Goal: Transaction & Acquisition: Purchase product/service

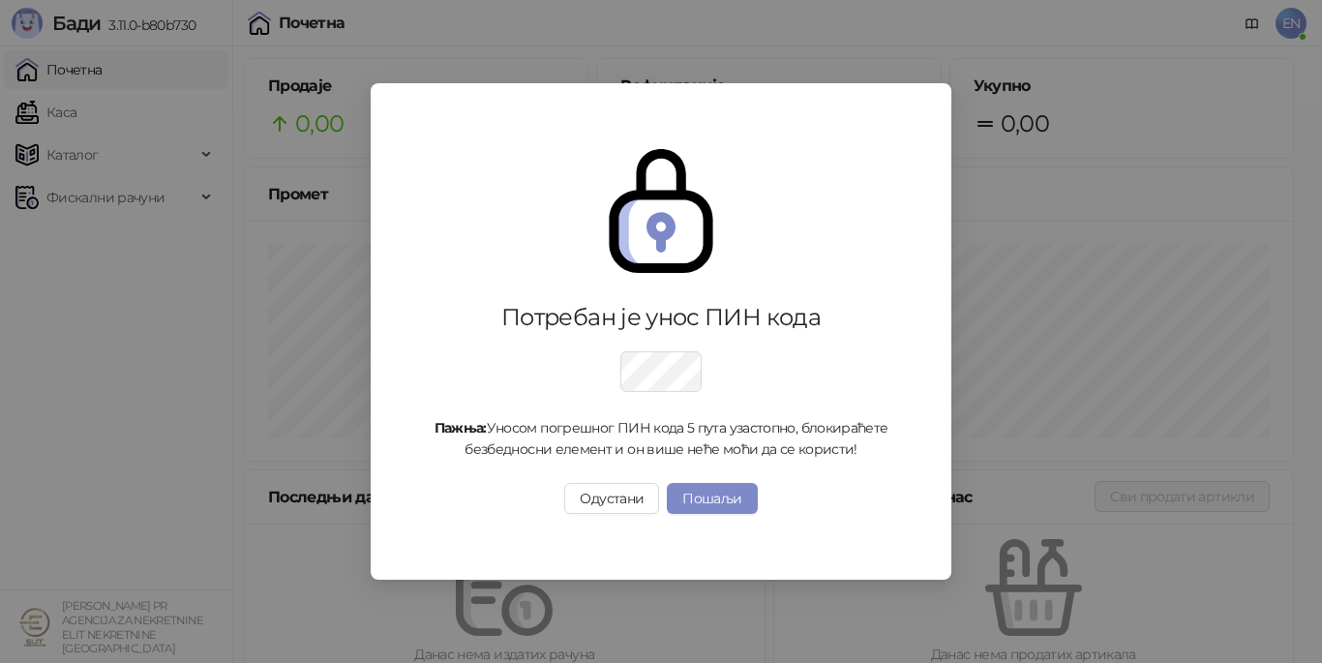
drag, startPoint x: 623, startPoint y: 508, endPoint x: 590, endPoint y: 546, distance: 50.1
click at [623, 508] on button "Одустани" at bounding box center [611, 498] width 95 height 31
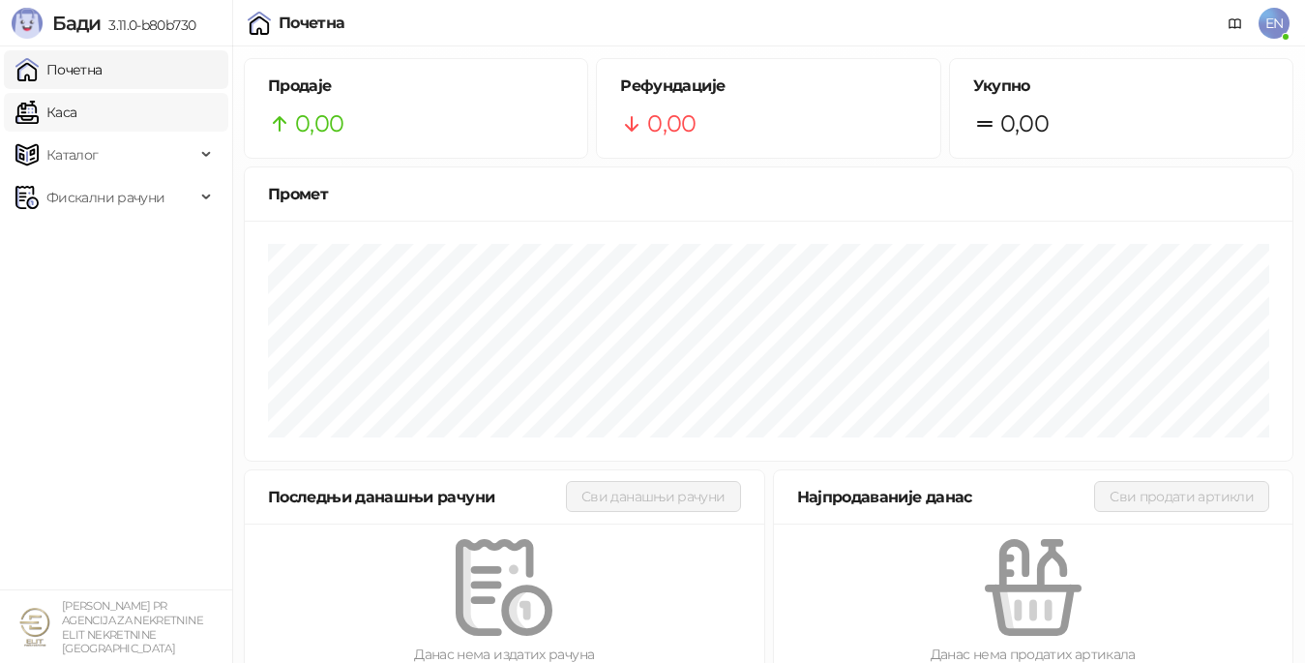
click at [76, 112] on link "Каса" at bounding box center [45, 112] width 61 height 39
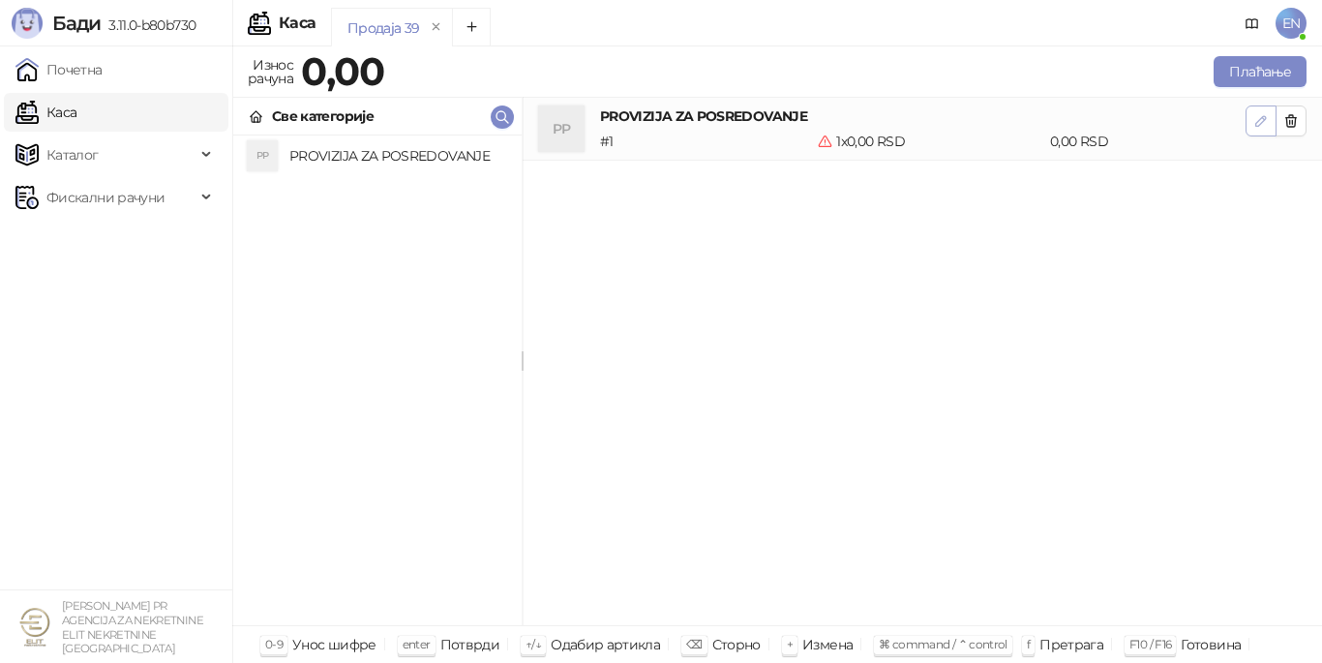
click at [1257, 125] on icon "button" at bounding box center [1260, 120] width 15 height 15
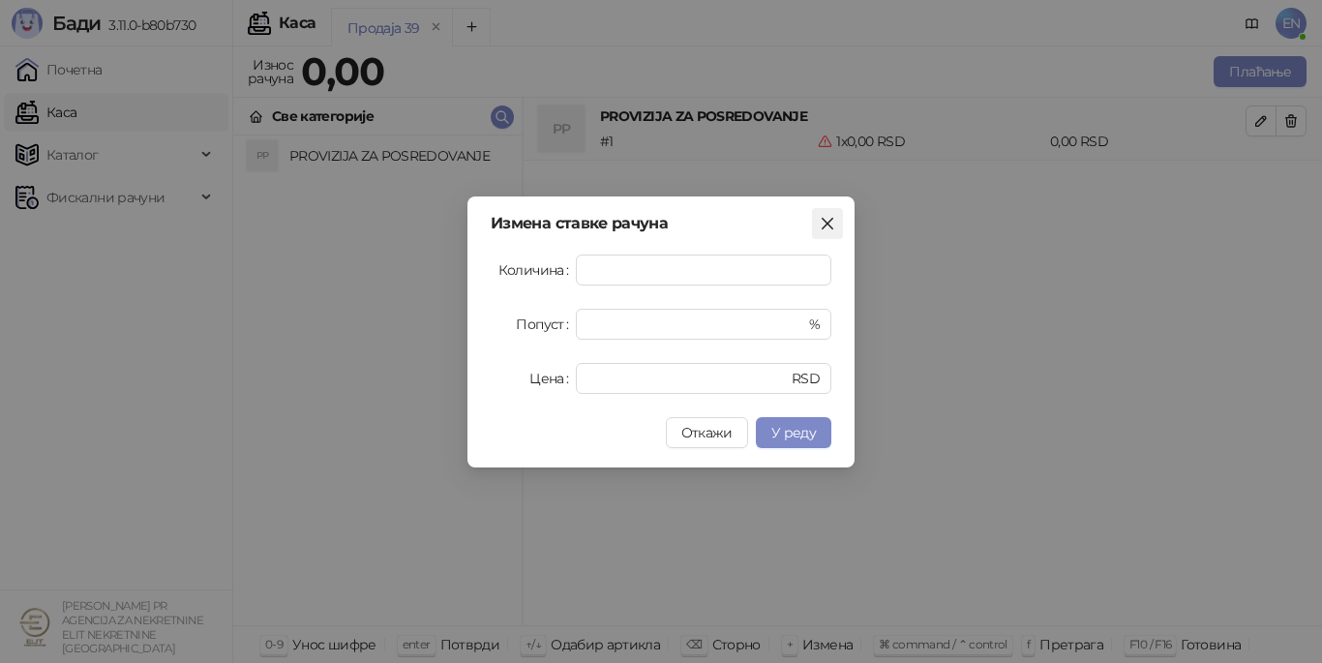
click at [824, 223] on icon "close" at bounding box center [826, 223] width 15 height 15
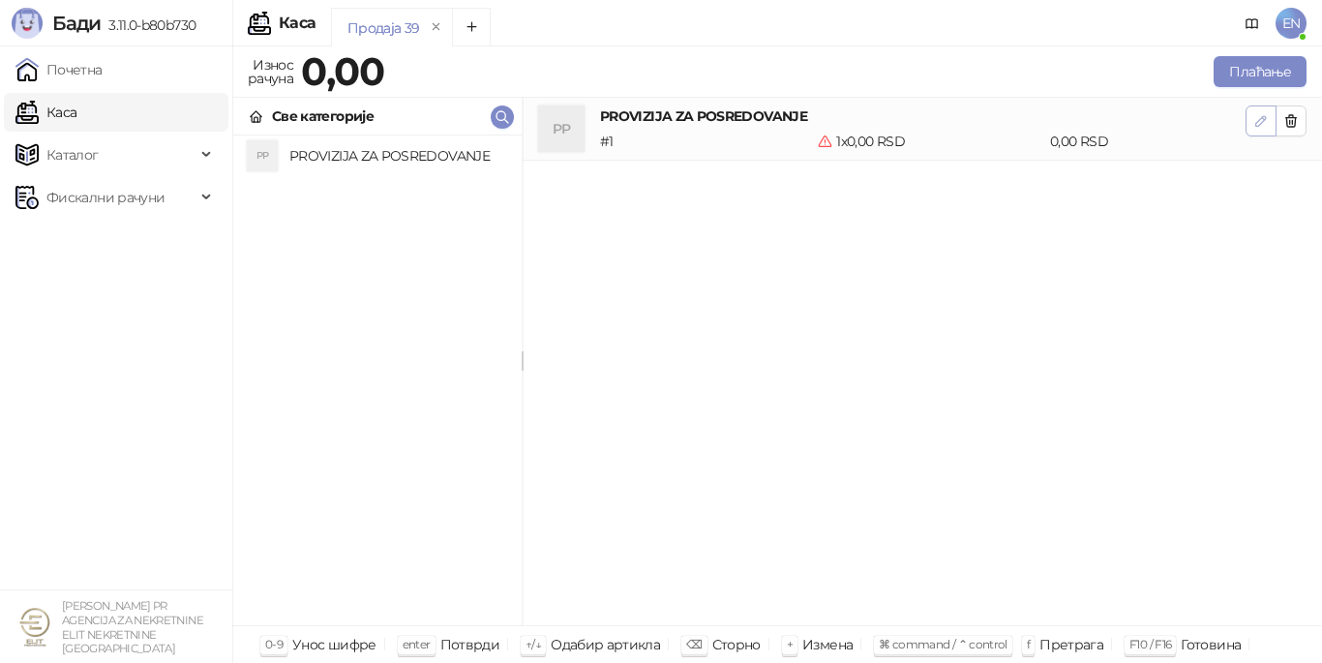
click at [1255, 118] on icon "button" at bounding box center [1260, 120] width 15 height 15
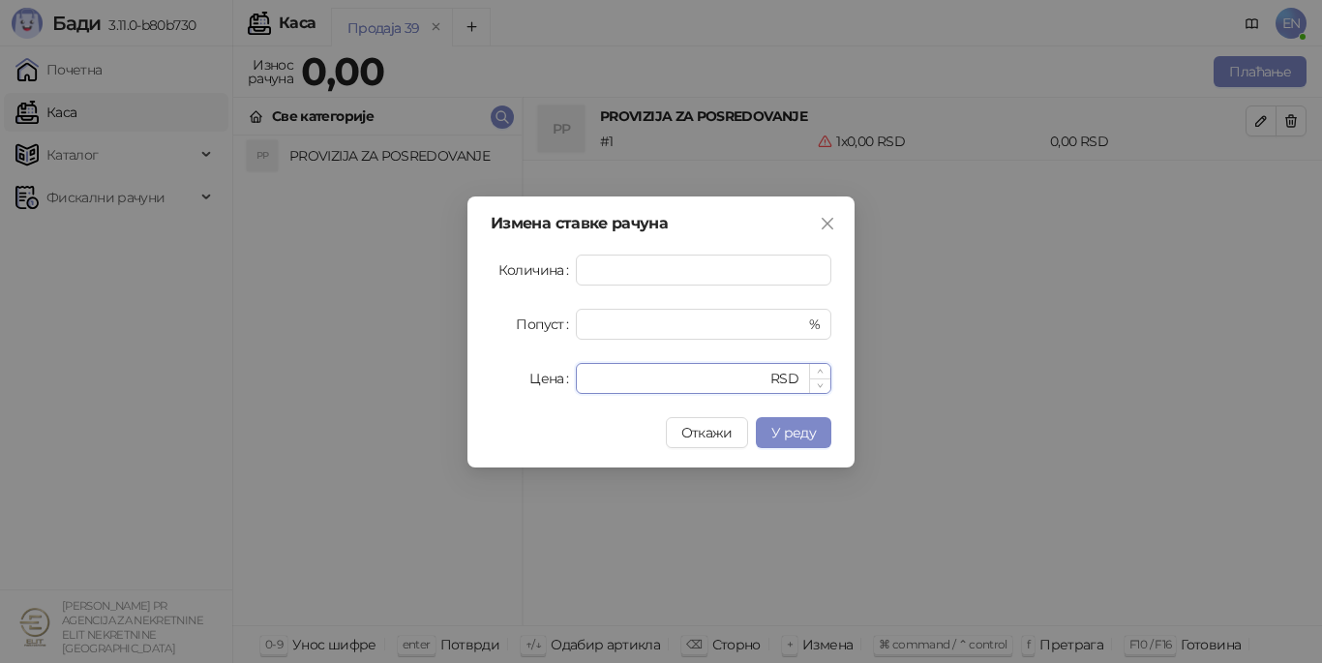
click at [627, 381] on input "*" at bounding box center [676, 378] width 179 height 29
drag, startPoint x: 627, startPoint y: 381, endPoint x: 559, endPoint y: 368, distance: 69.1
click at [560, 369] on div "Цена * RSD" at bounding box center [661, 378] width 341 height 31
click at [816, 227] on span "Close" at bounding box center [827, 223] width 31 height 15
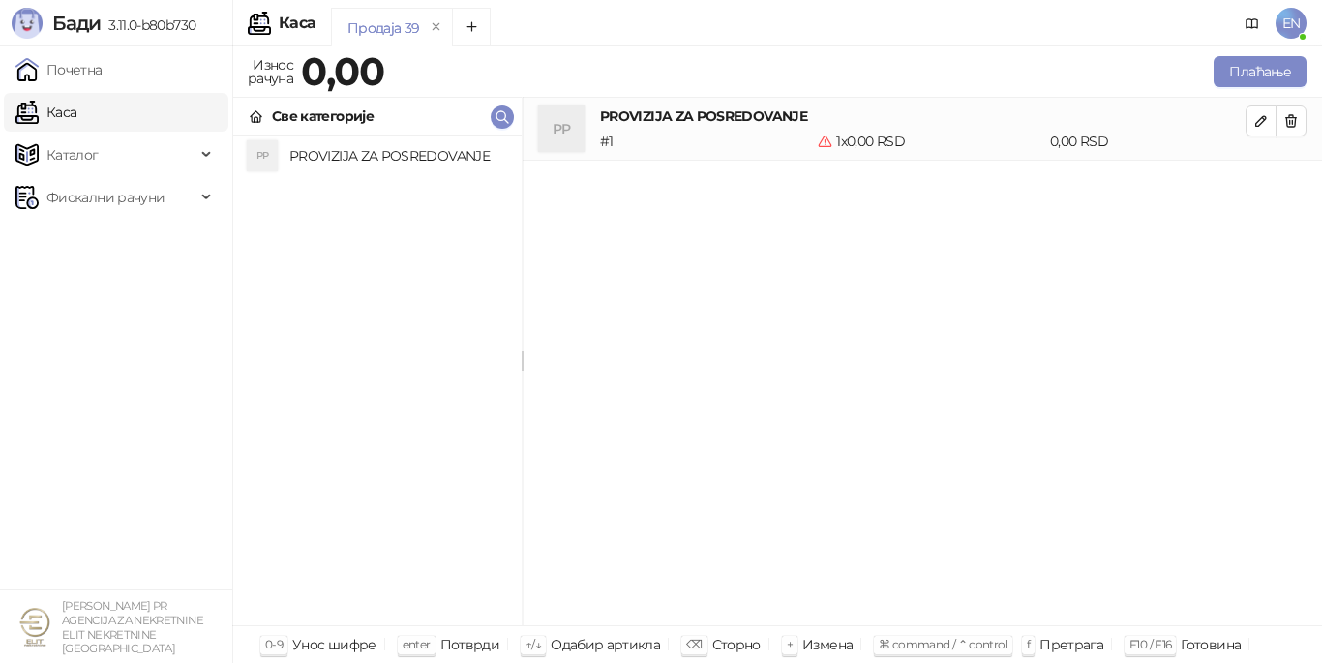
click at [402, 164] on h4 "PROVIZIJA ZA POSREDOVANJE" at bounding box center [397, 155] width 217 height 31
click at [1263, 121] on icon "button" at bounding box center [1261, 121] width 10 height 10
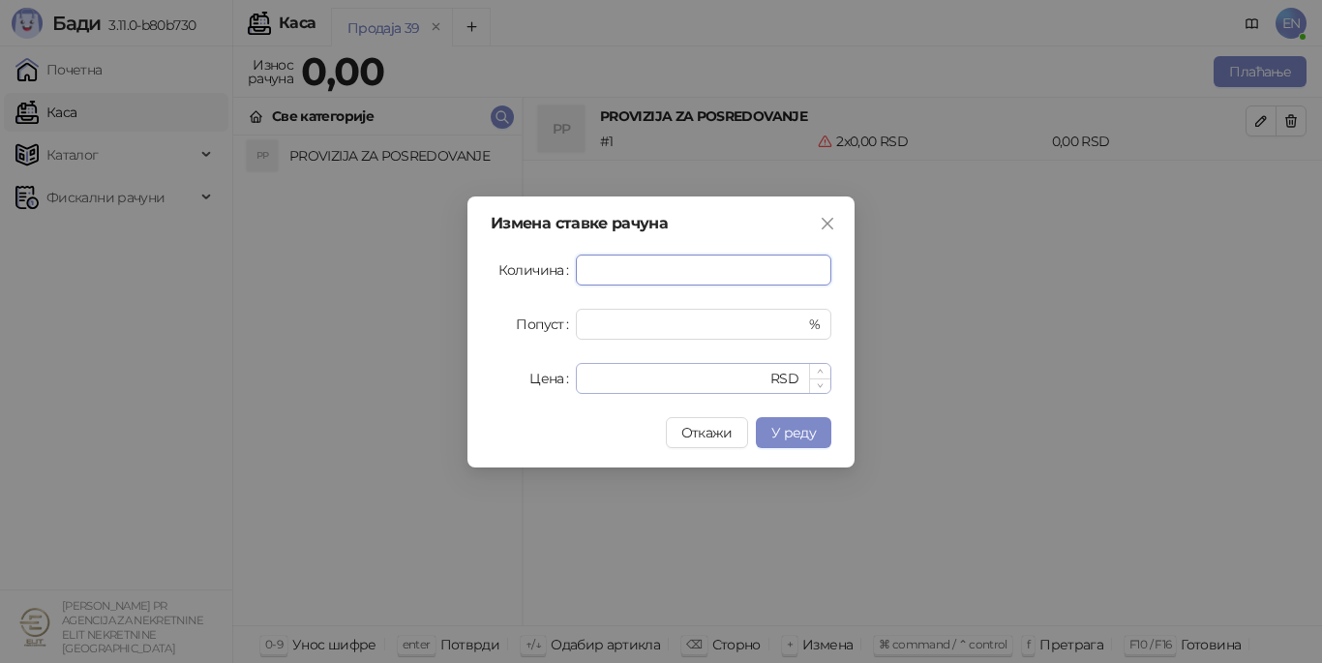
type input "*"
click at [629, 390] on input "*" at bounding box center [676, 378] width 179 height 29
drag, startPoint x: 623, startPoint y: 386, endPoint x: 566, endPoint y: 377, distance: 57.7
click at [595, 386] on input "*" at bounding box center [687, 378] width 200 height 29
type input "********"
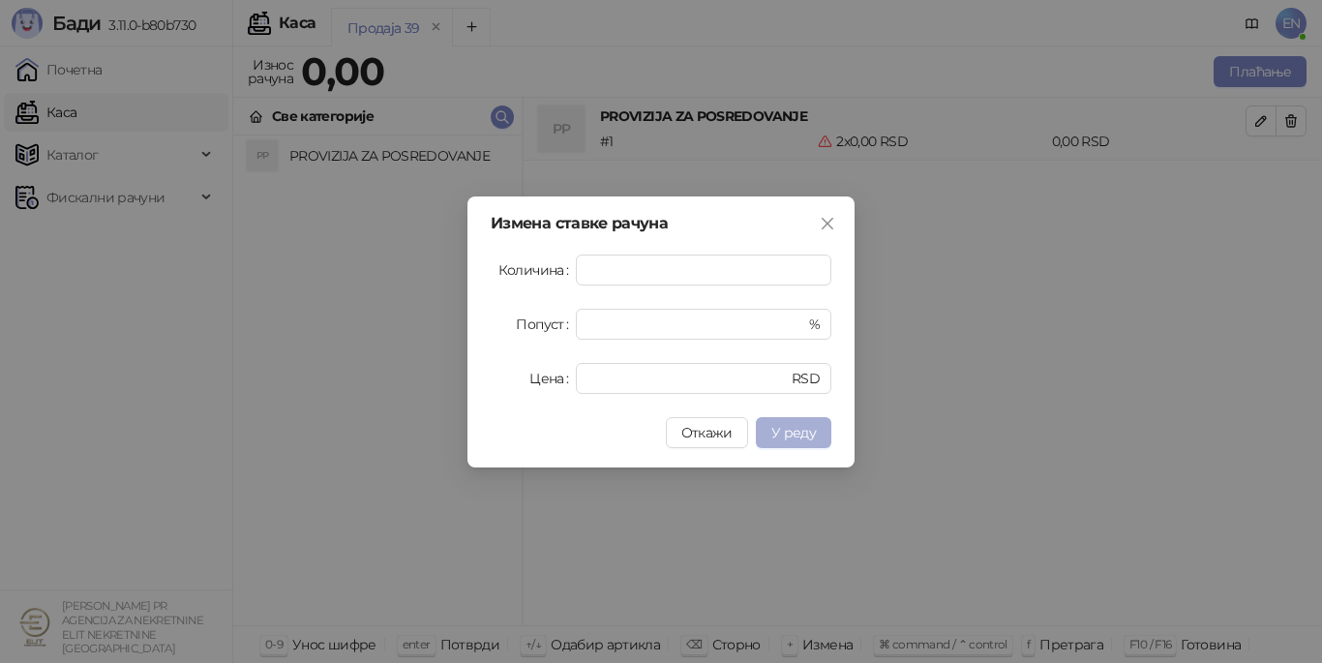
click at [808, 435] on span "У реду" at bounding box center [793, 432] width 45 height 17
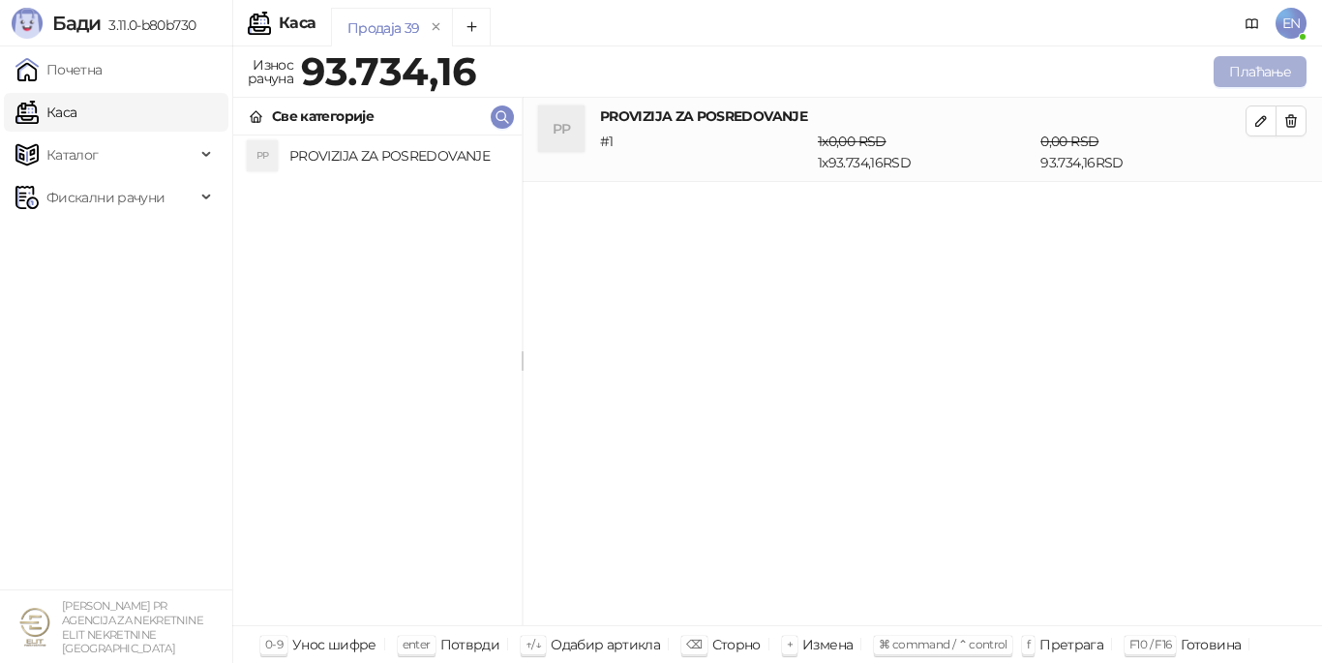
click at [1262, 72] on button "Плаћање" at bounding box center [1259, 71] width 93 height 31
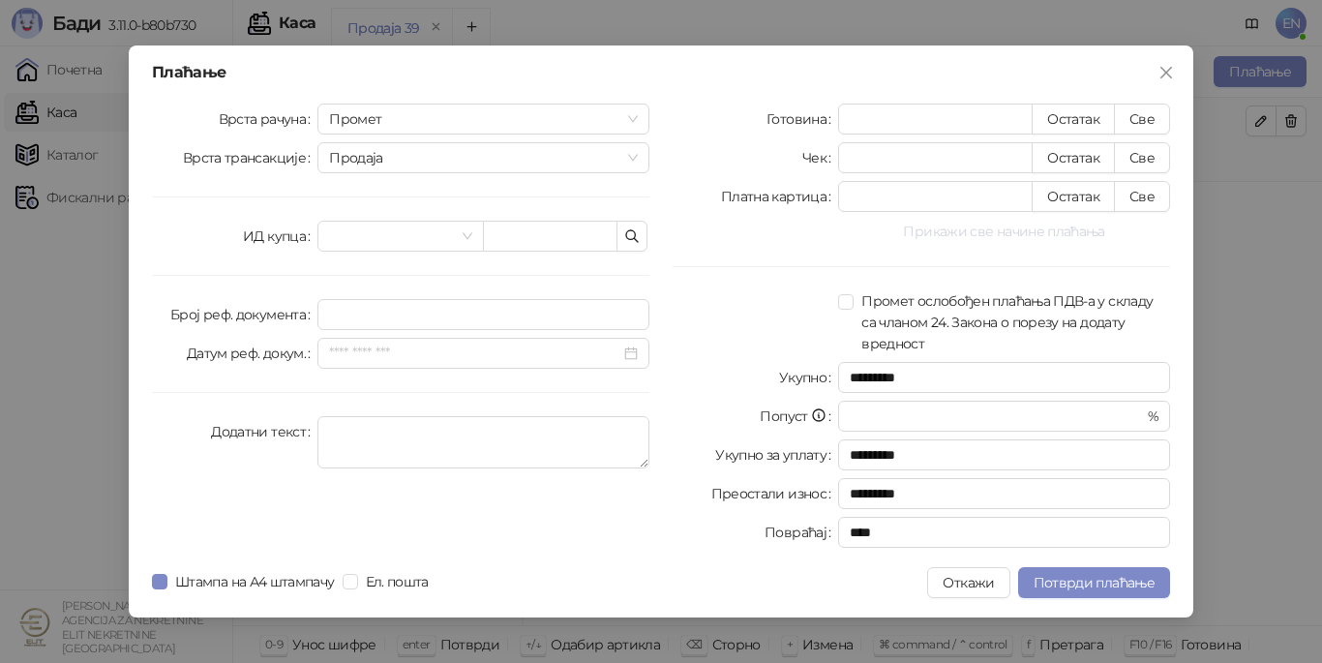
click at [1014, 234] on button "Прикажи све начине плаћања" at bounding box center [1004, 231] width 332 height 23
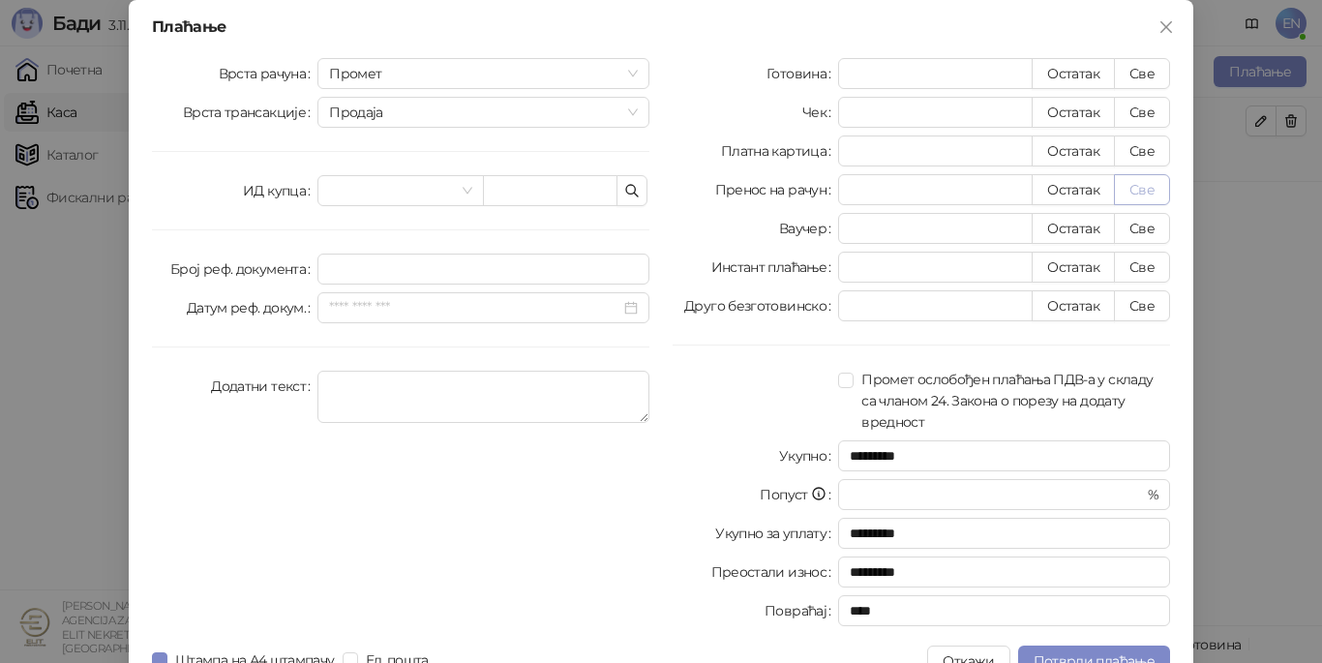
click at [1132, 184] on button "Све" at bounding box center [1142, 189] width 56 height 31
type input "********"
type input "****"
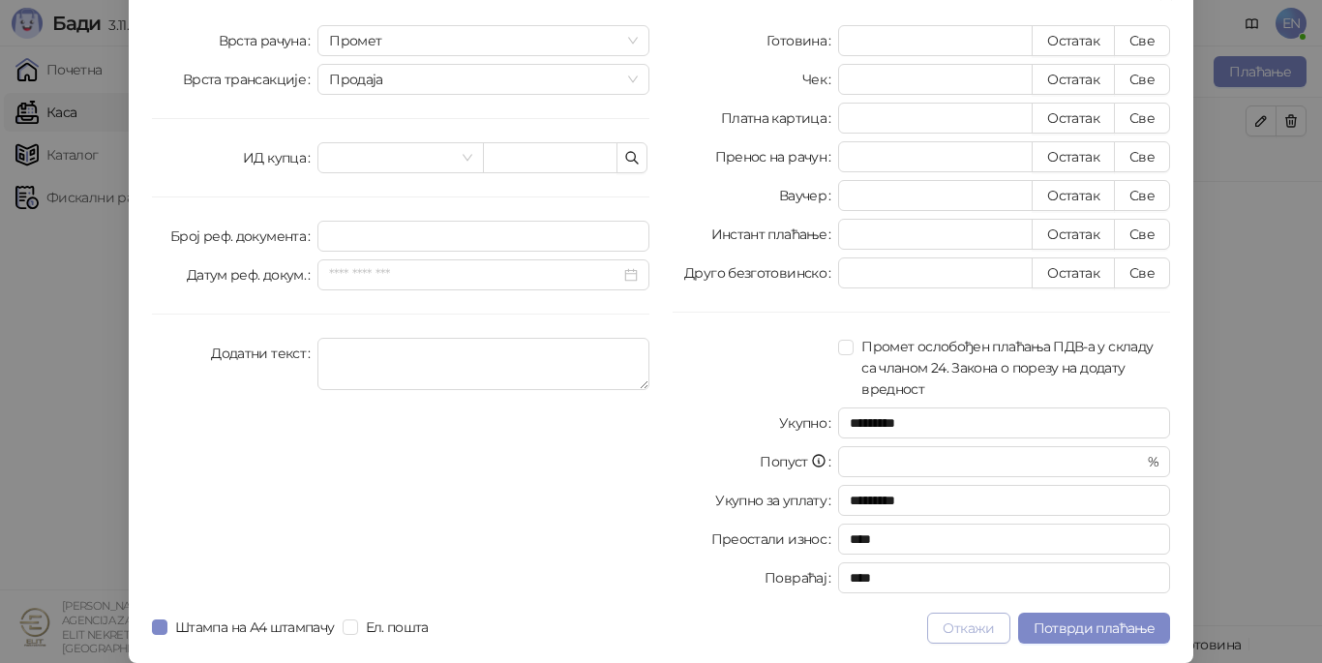
click at [990, 633] on button "Откажи" at bounding box center [968, 627] width 82 height 31
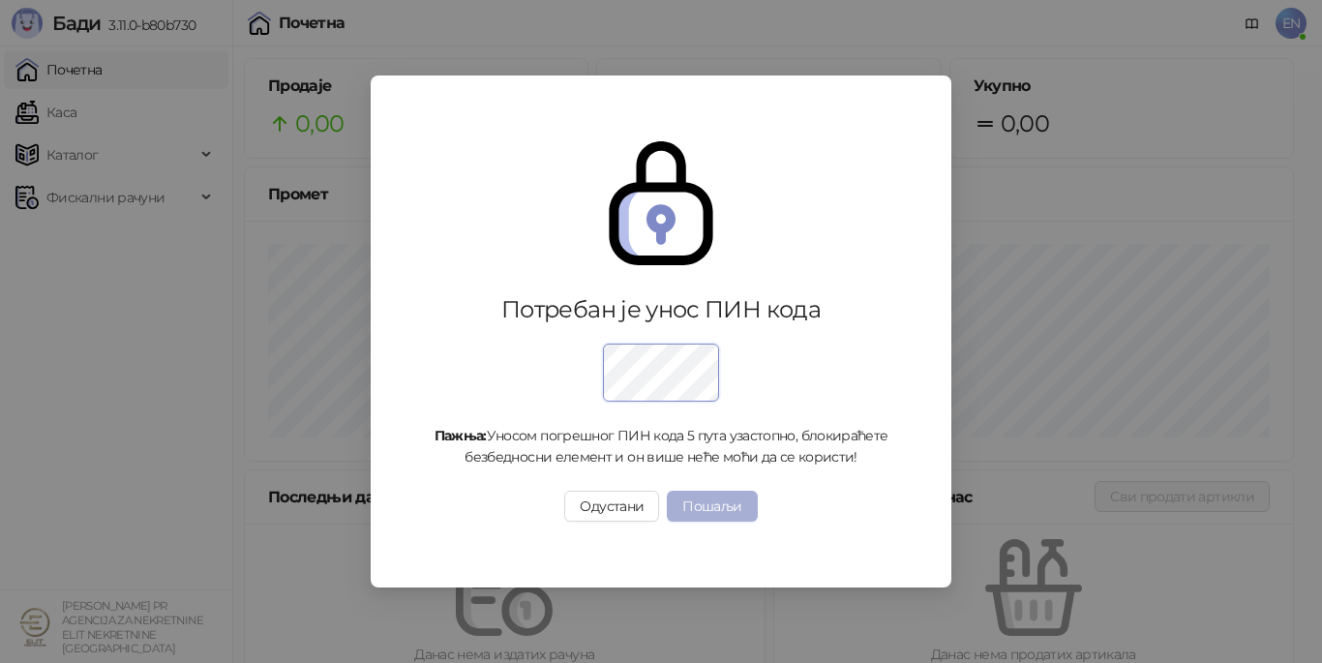
click at [707, 512] on button "Пошаљи" at bounding box center [712, 506] width 90 height 31
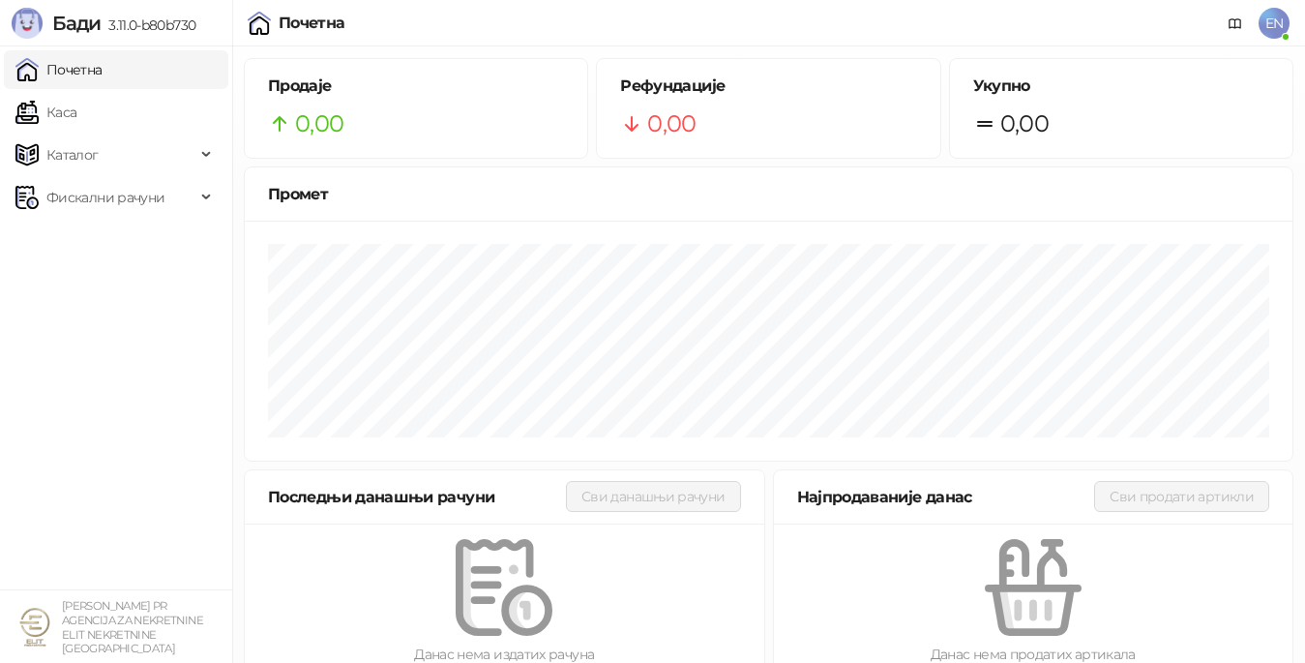
click at [1286, 22] on span "EN" at bounding box center [1274, 23] width 31 height 31
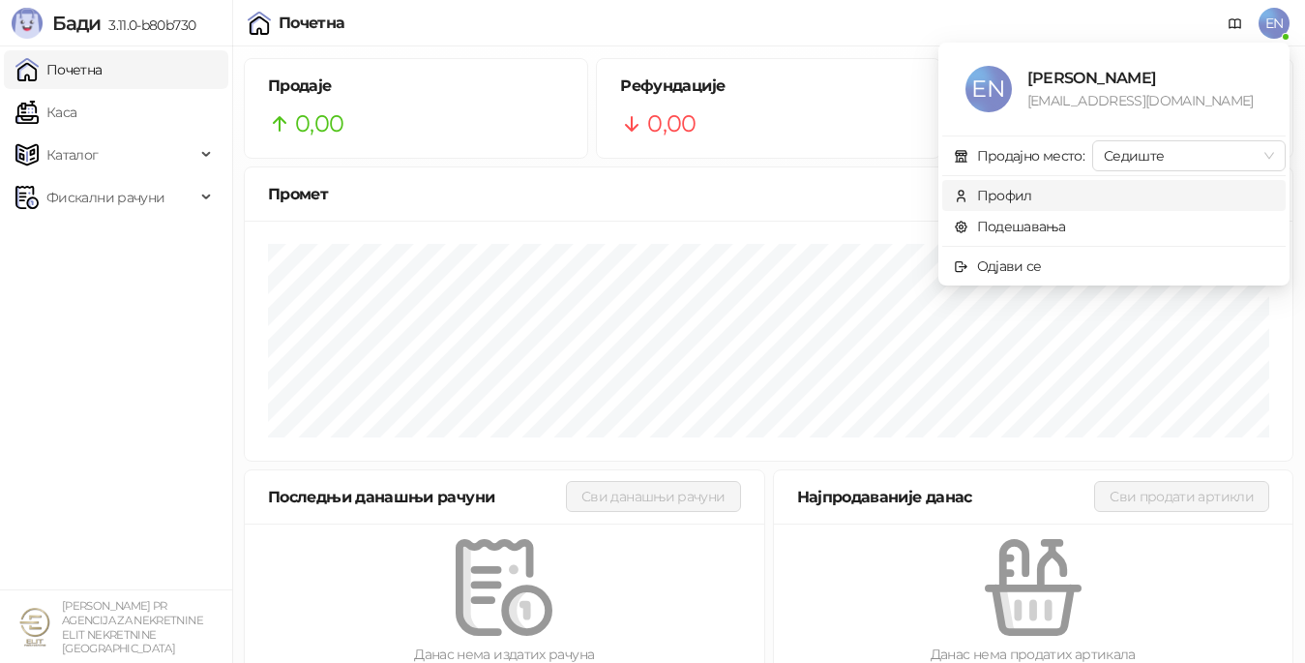
click at [1019, 199] on div "Профил" at bounding box center [1004, 195] width 55 height 21
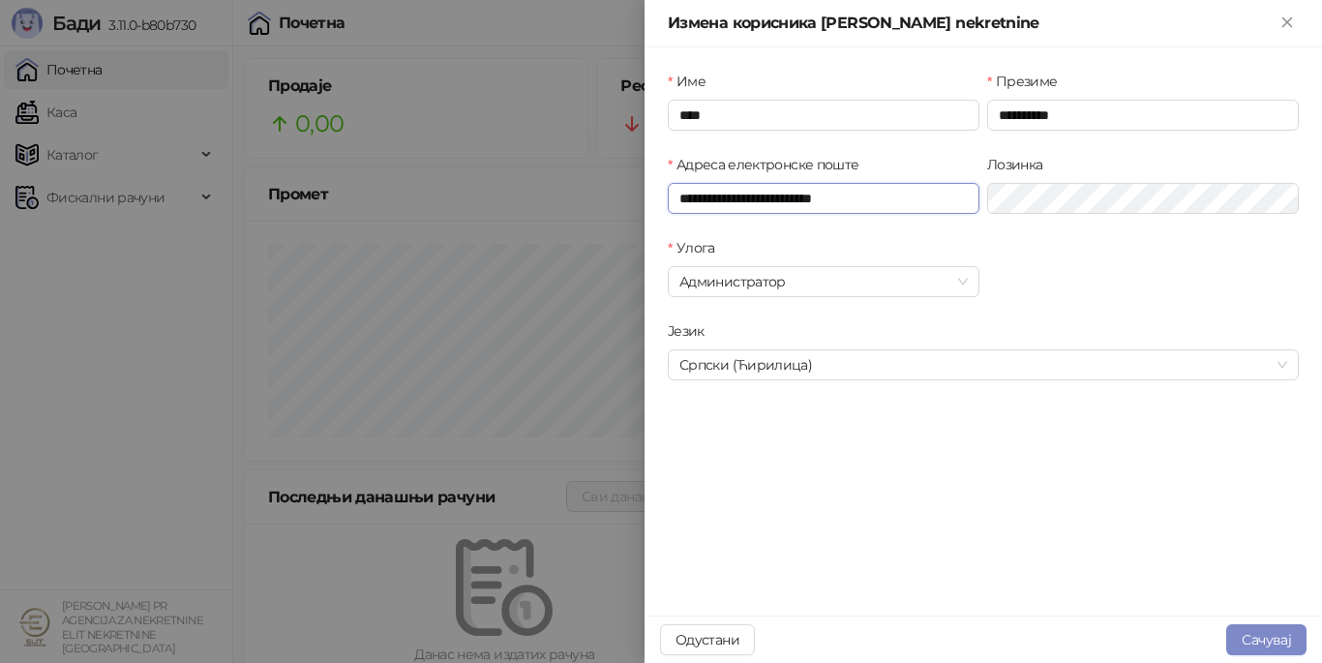
drag, startPoint x: 888, startPoint y: 195, endPoint x: 412, endPoint y: 171, distance: 476.6
click at [440, 158] on div "**********" at bounding box center [661, 331] width 1322 height 663
type input "**********"
click at [1246, 632] on button "Сачувај" at bounding box center [1266, 639] width 80 height 31
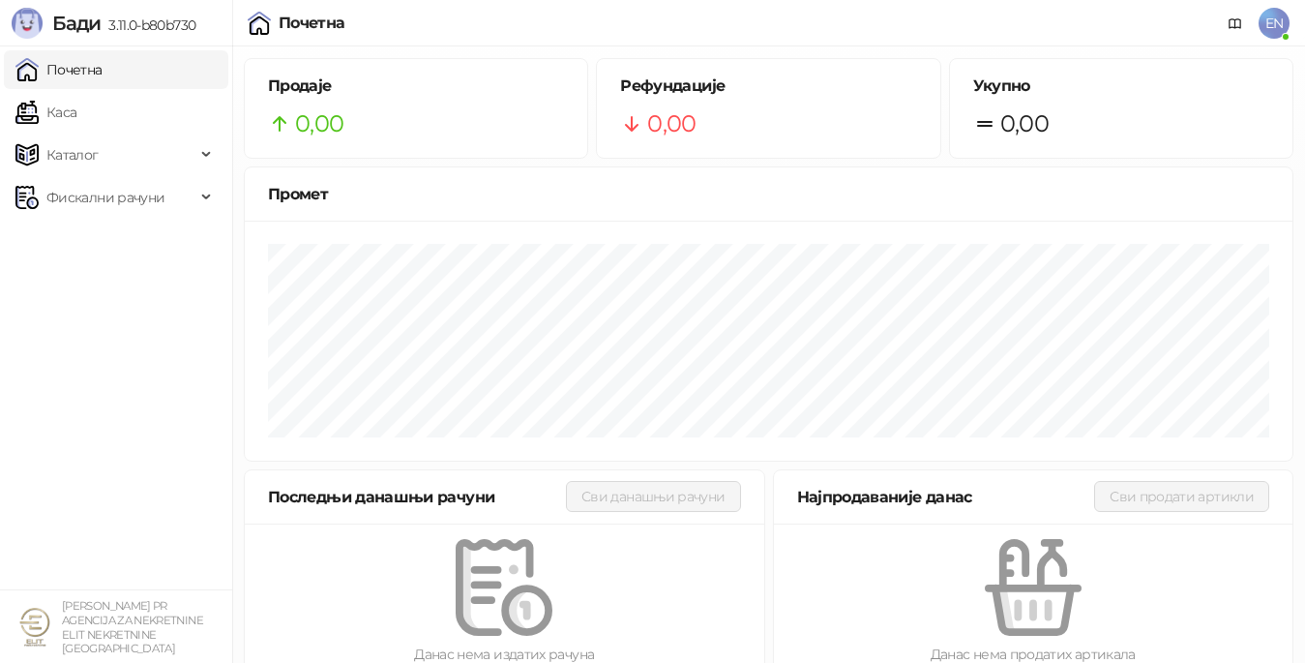
click at [1275, 28] on span "EN" at bounding box center [1274, 23] width 31 height 31
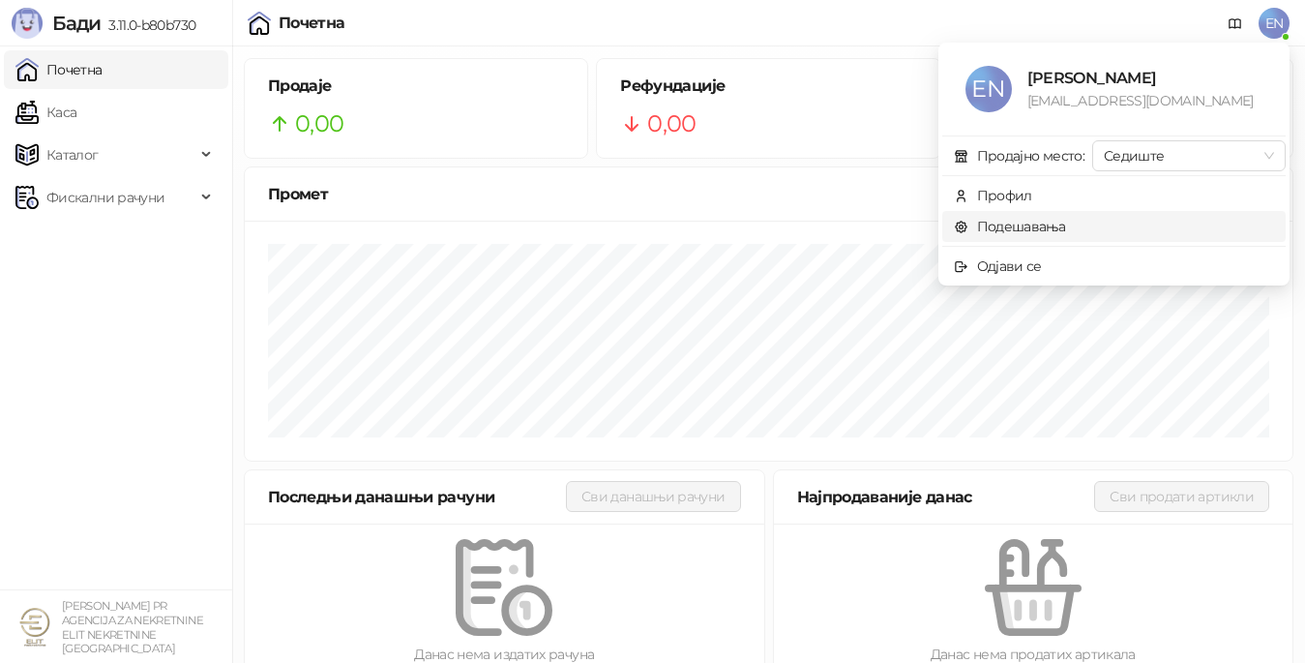
click at [999, 223] on link "Подешавања" at bounding box center [1010, 226] width 112 height 17
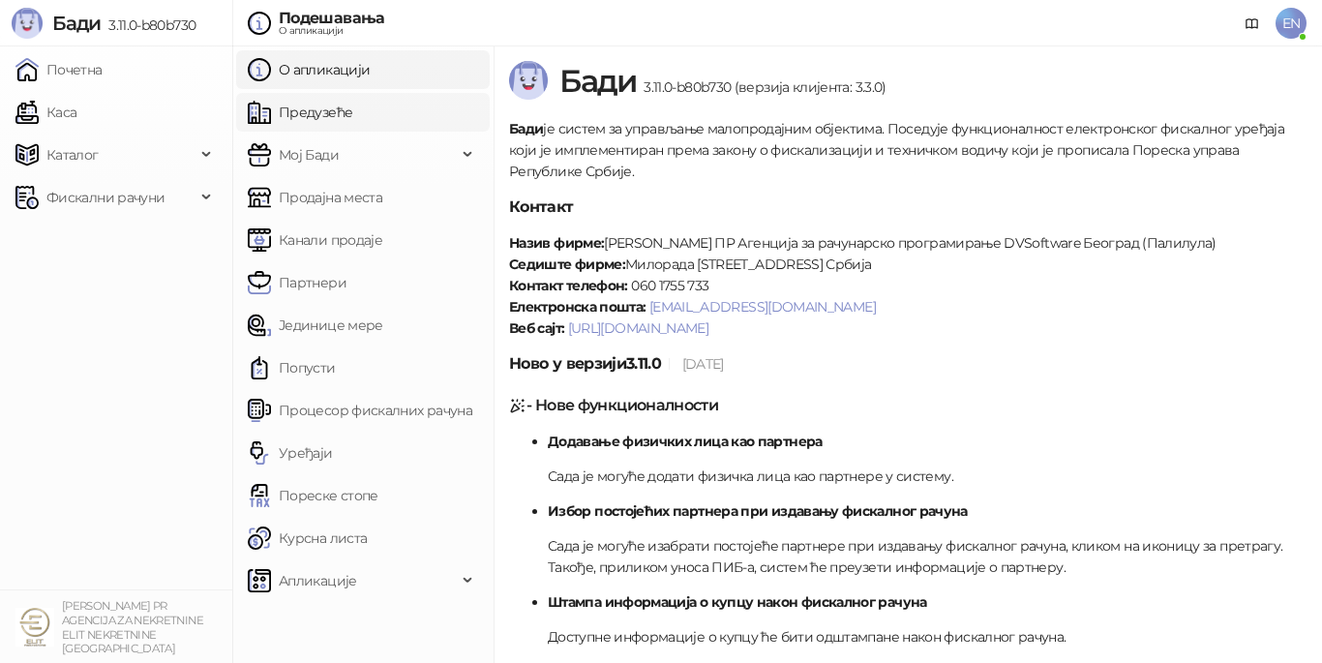
click at [301, 111] on link "Предузеће" at bounding box center [300, 112] width 104 height 39
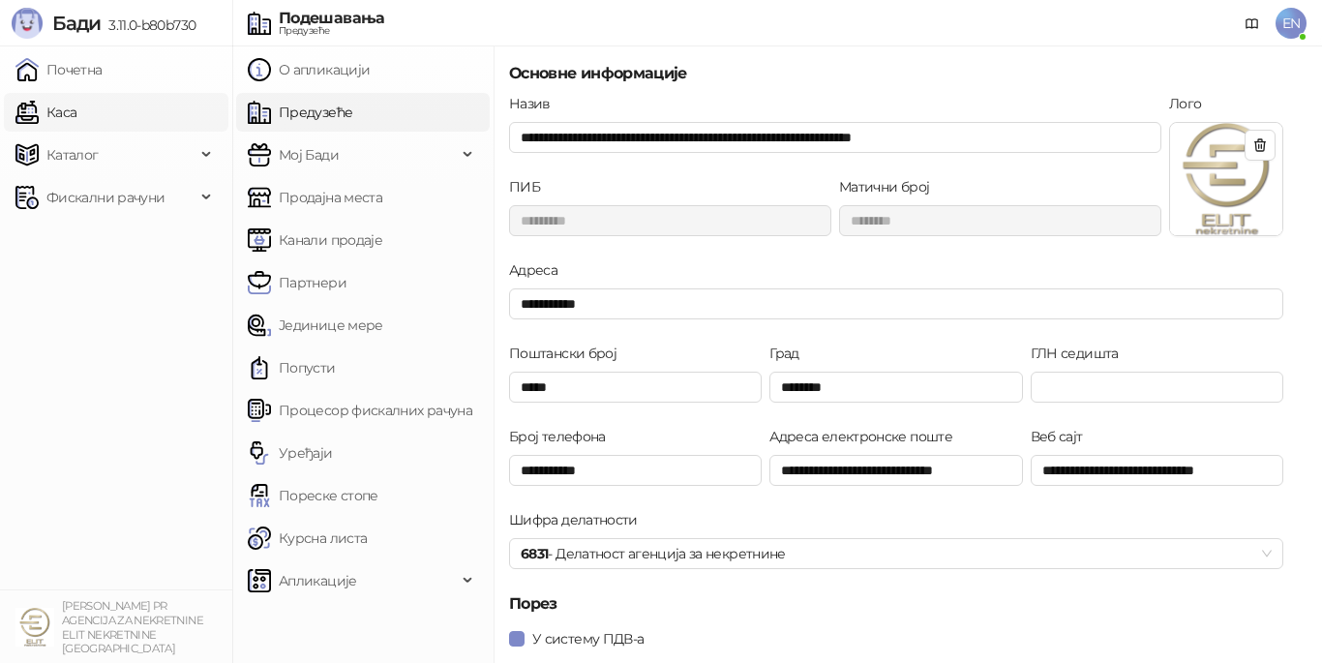
drag, startPoint x: 17, startPoint y: 0, endPoint x: 94, endPoint y: 116, distance: 139.0
click at [76, 116] on link "Каса" at bounding box center [45, 112] width 61 height 39
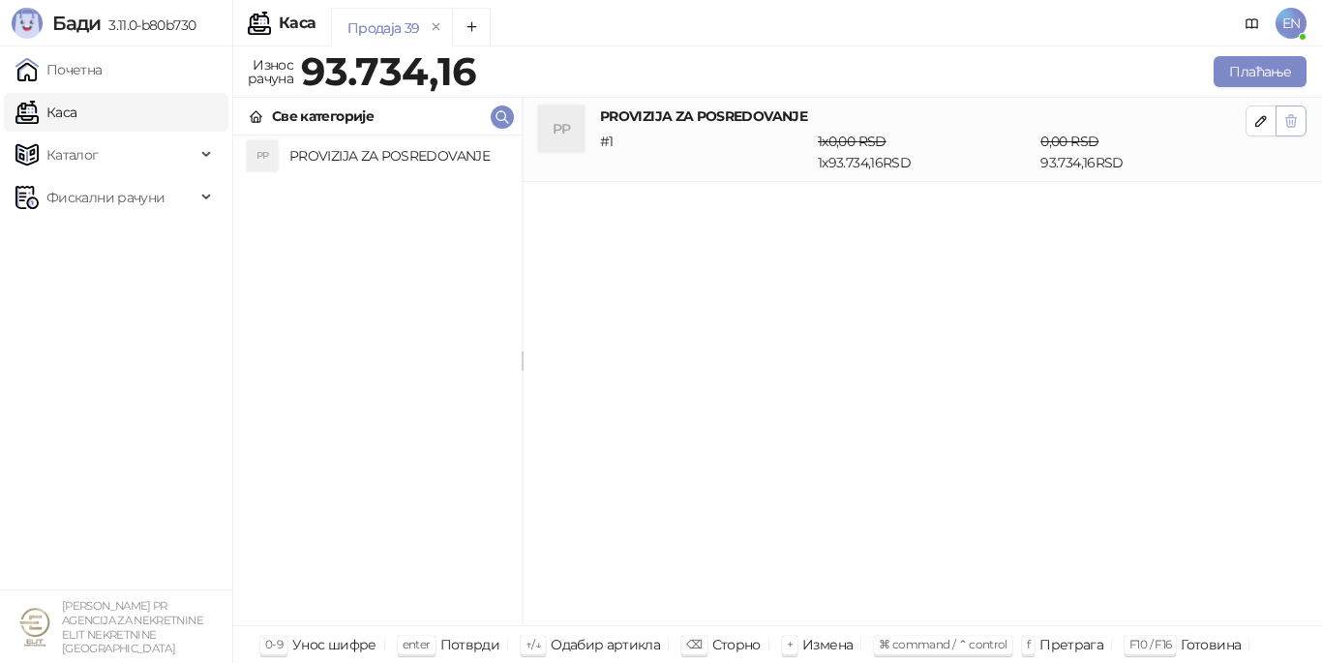
click at [1288, 123] on icon "button" at bounding box center [1290, 120] width 15 height 15
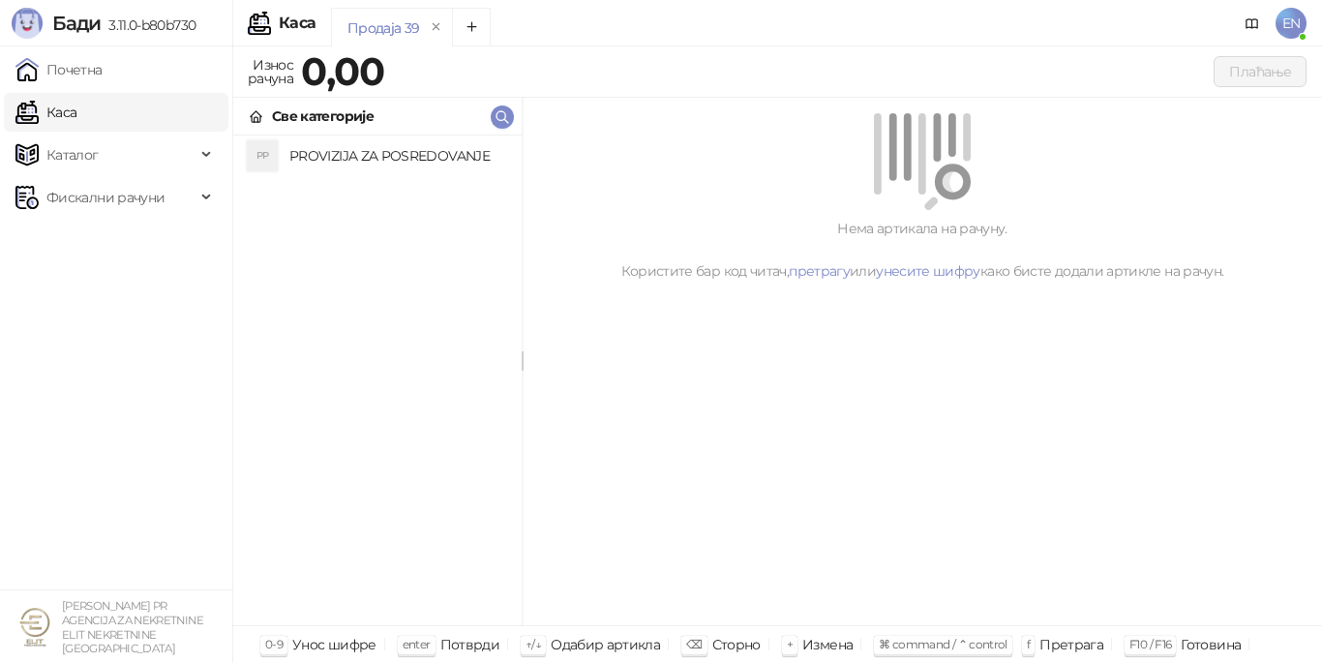
click at [397, 157] on h4 "PROVIZIJA ZA POSREDOVANJE" at bounding box center [397, 155] width 217 height 31
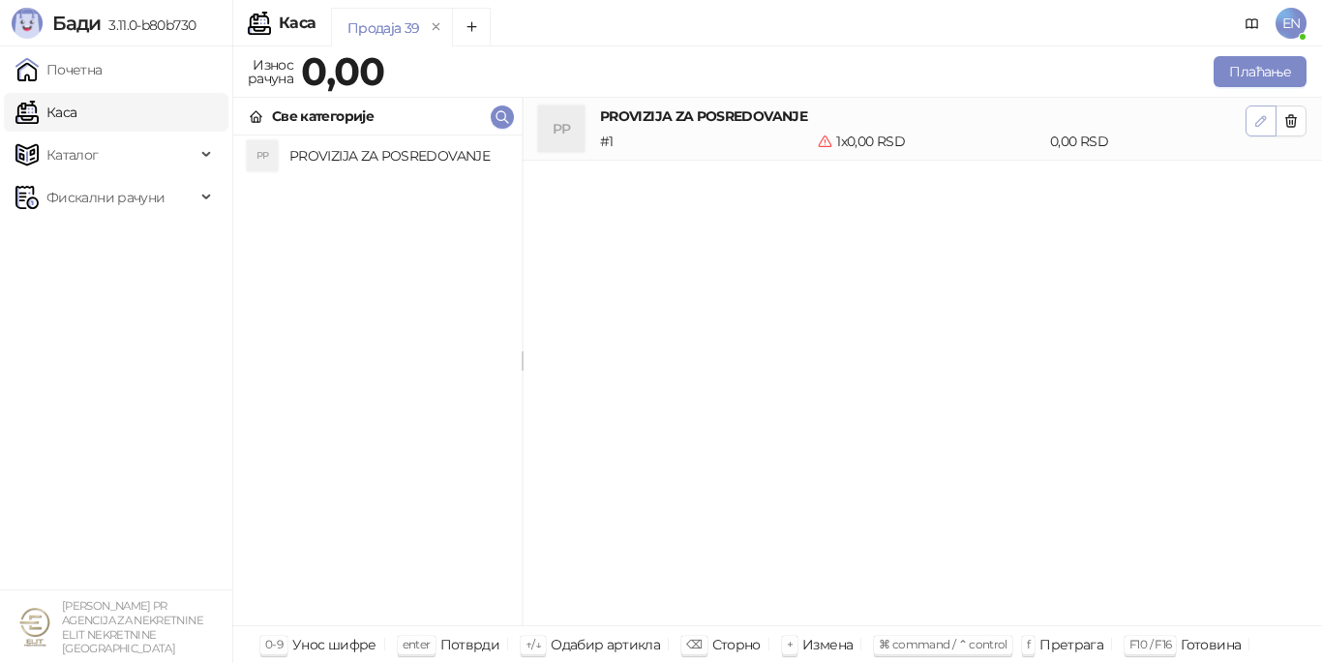
click at [1266, 120] on icon "button" at bounding box center [1260, 120] width 15 height 15
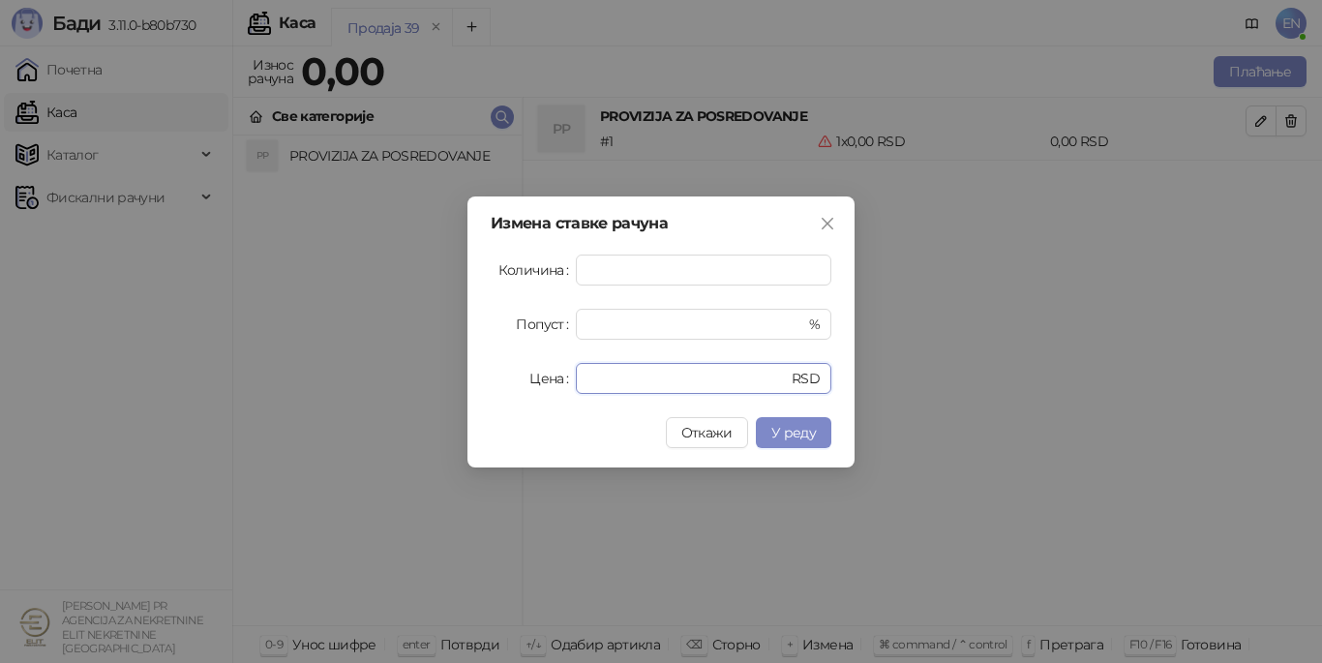
drag, startPoint x: 602, startPoint y: 385, endPoint x: 551, endPoint y: 370, distance: 53.6
click at [553, 370] on div "Цена * RSD" at bounding box center [661, 378] width 341 height 31
type input "********"
click at [800, 433] on span "У реду" at bounding box center [793, 432] width 45 height 17
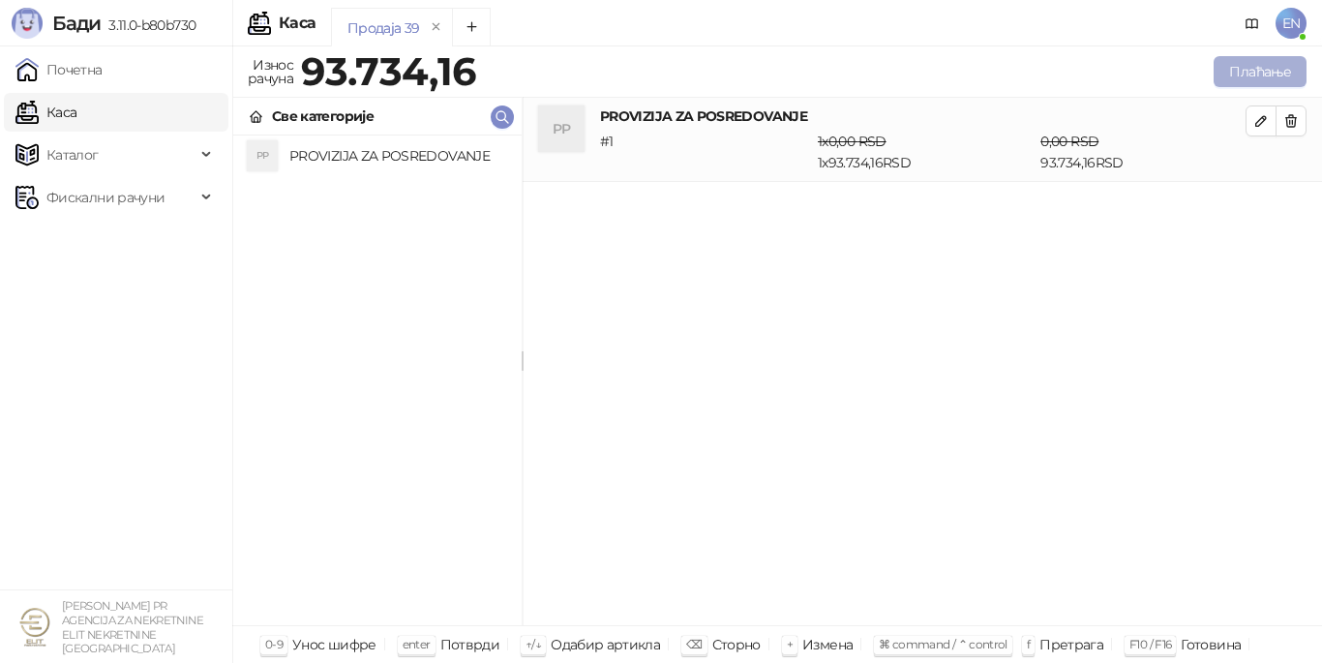
click at [1247, 76] on button "Плаћање" at bounding box center [1259, 71] width 93 height 31
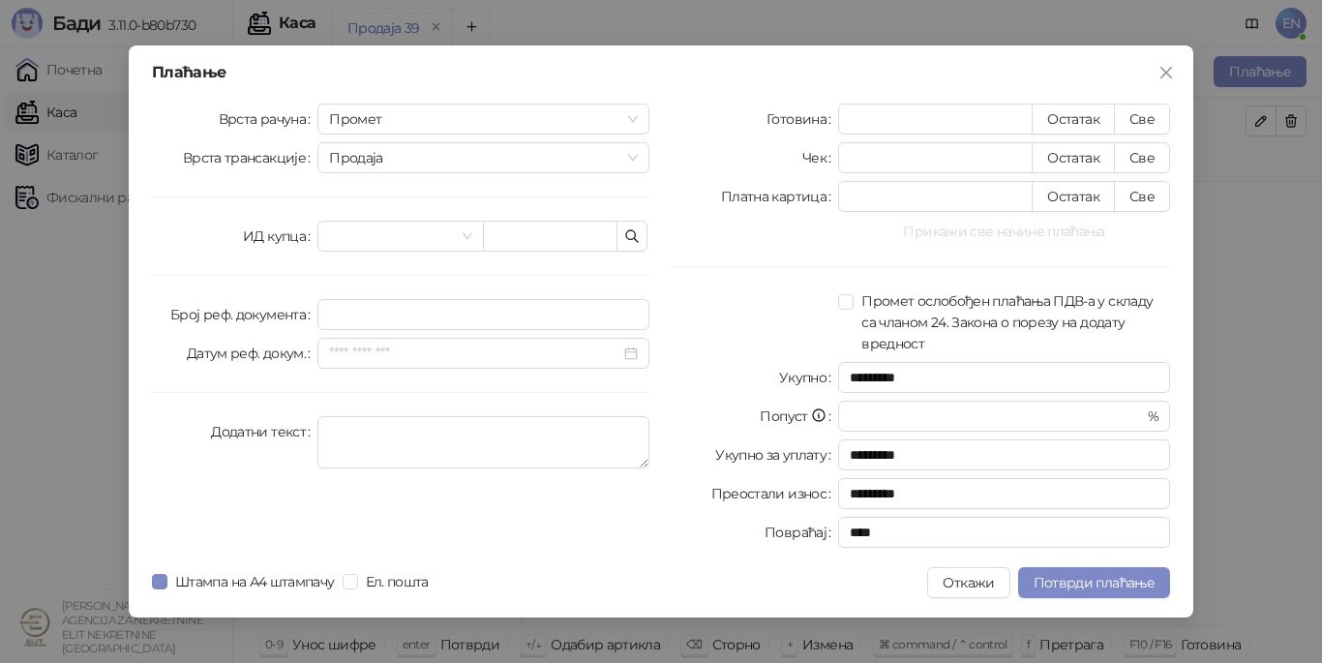
click at [979, 236] on button "Прикажи све начине плаћања" at bounding box center [1004, 231] width 332 height 23
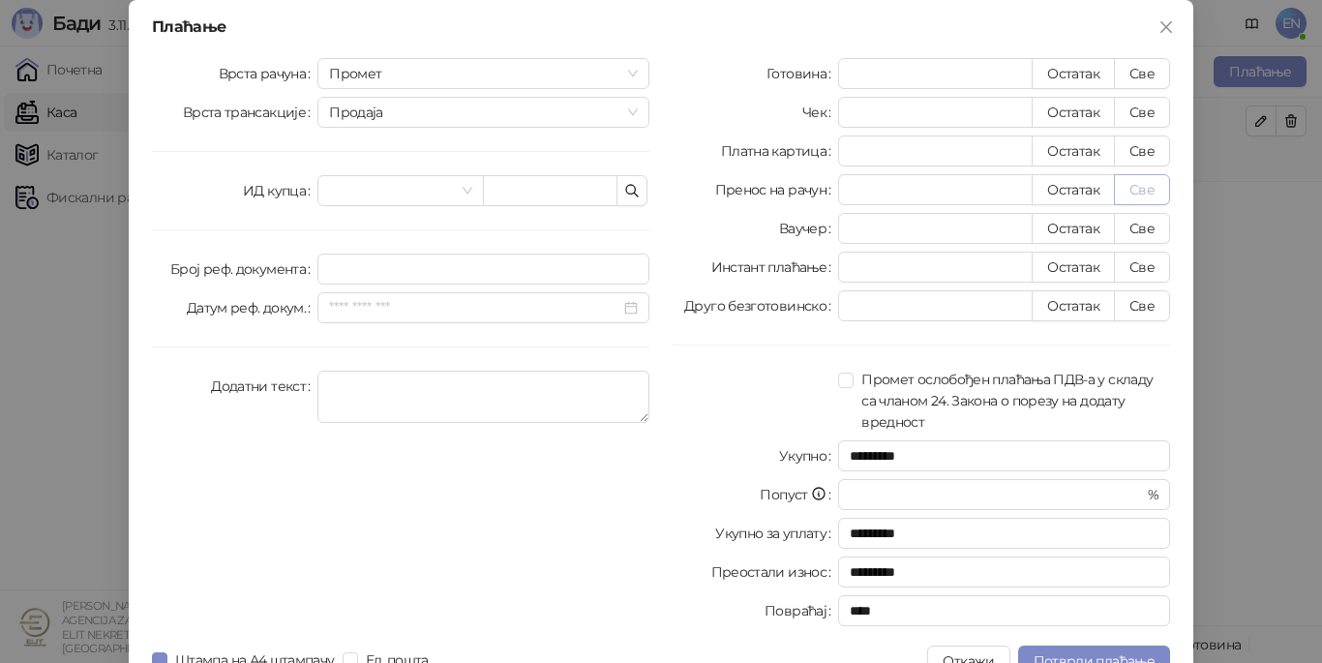
click at [1121, 191] on button "Све" at bounding box center [1142, 189] width 56 height 31
type input "********"
type input "****"
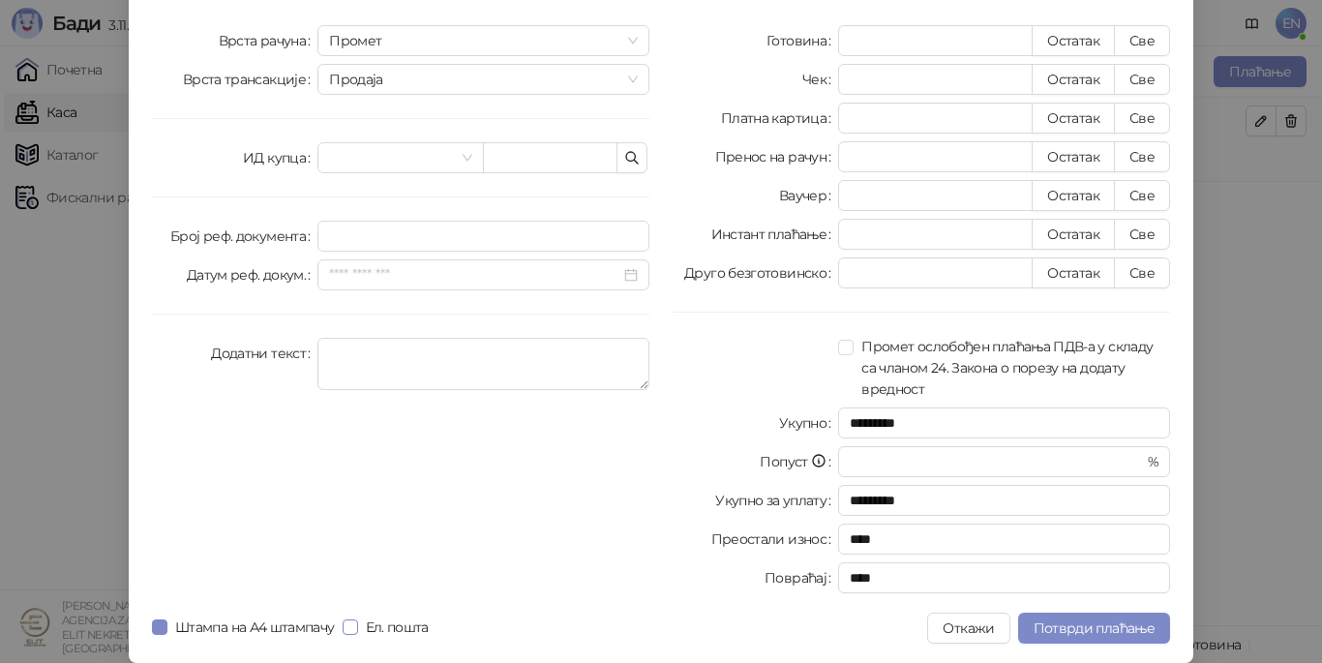
click at [385, 631] on span "Ел. пошта" at bounding box center [397, 626] width 78 height 21
click at [1095, 626] on span "Потврди плаћање" at bounding box center [1093, 627] width 121 height 17
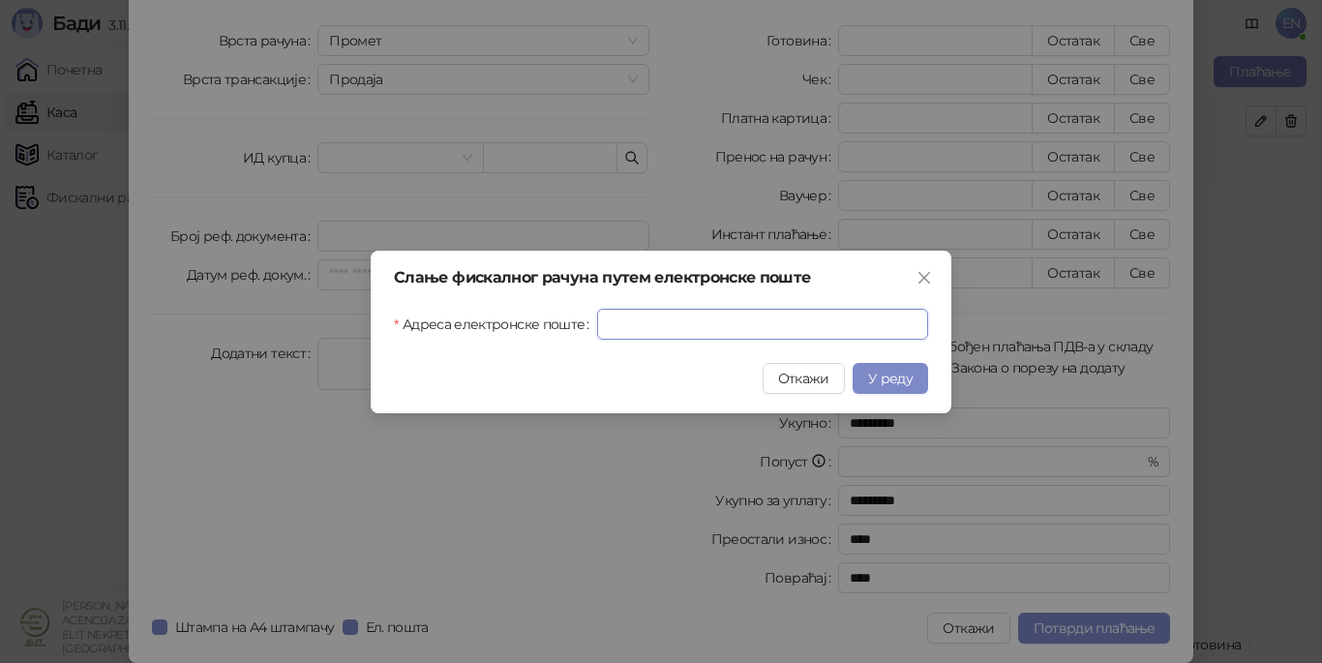
click at [681, 333] on input "Адреса електронске поште" at bounding box center [762, 324] width 331 height 31
type input "**********"
click at [905, 382] on span "У реду" at bounding box center [890, 378] width 45 height 17
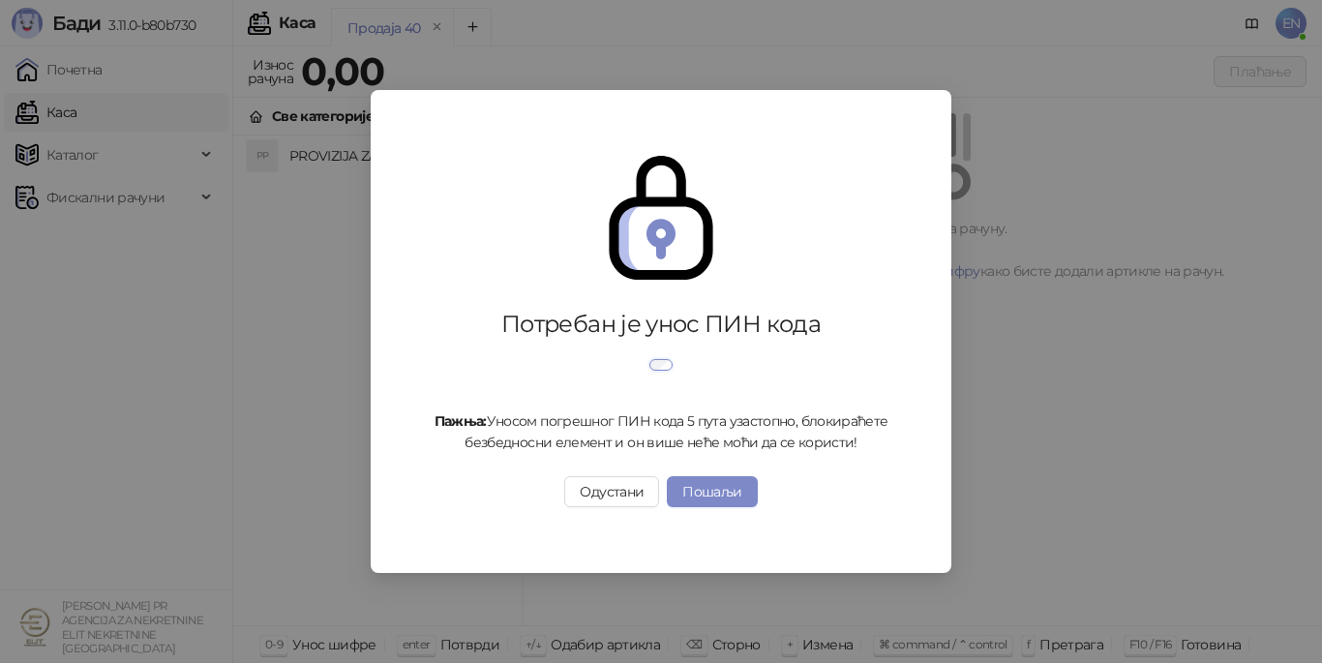
drag, startPoint x: 91, startPoint y: 105, endPoint x: 88, endPoint y: 127, distance: 21.5
click at [92, 108] on div "Потребан је унос ПИН кода Пажња: Уносом погрешног ПИН кода 5 пута узастопно, бл…" at bounding box center [661, 331] width 1322 height 663
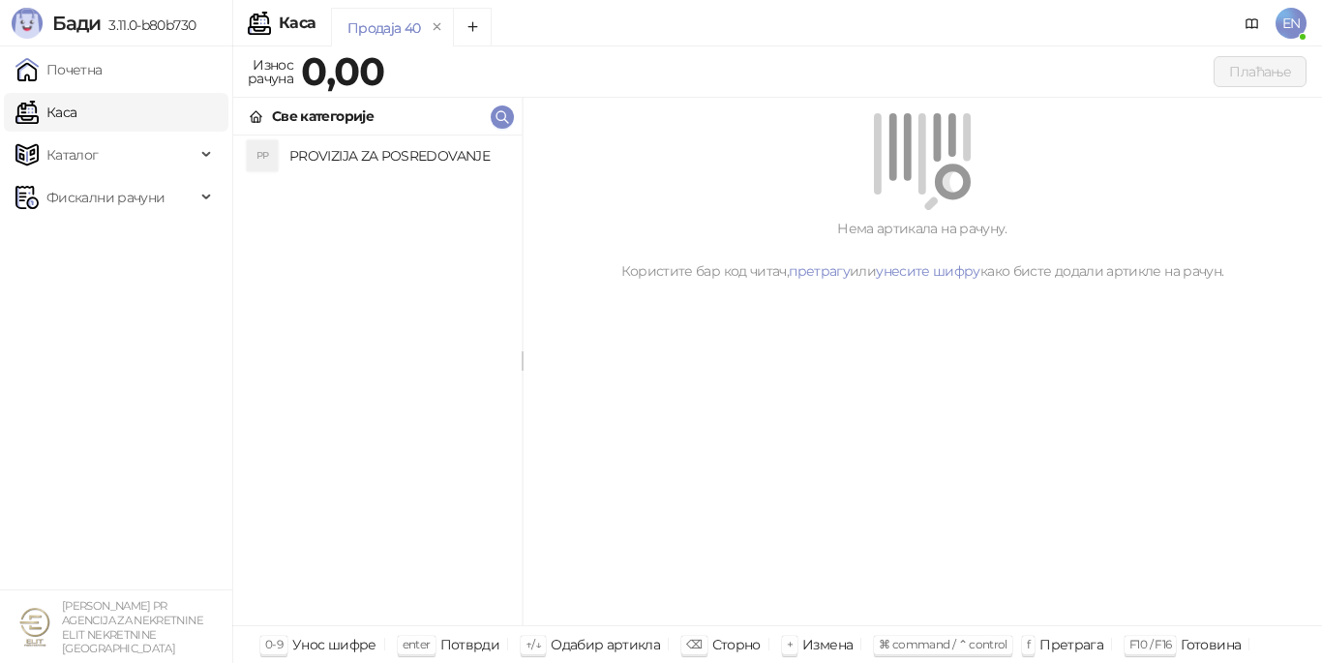
click at [76, 113] on link "Каса" at bounding box center [45, 112] width 61 height 39
click at [380, 160] on h4 "PROVIZIJA ZA POSREDOVANJE" at bounding box center [397, 155] width 217 height 31
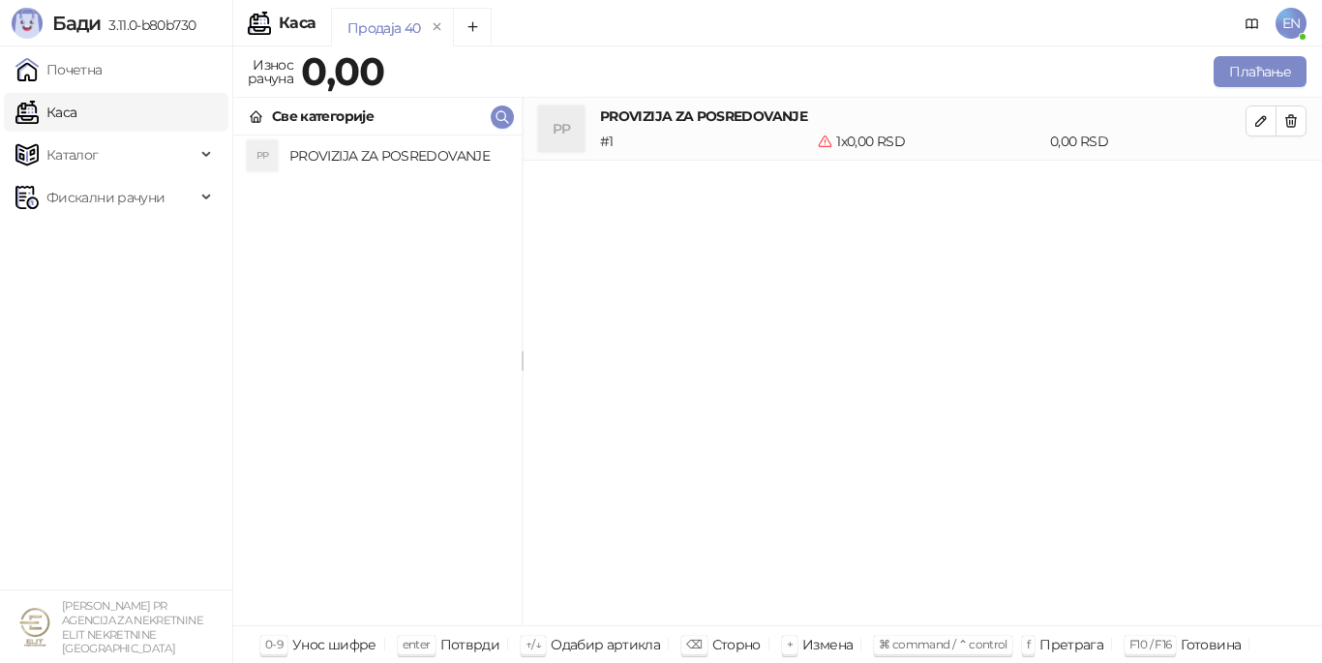
click at [73, 119] on link "Каса" at bounding box center [45, 112] width 61 height 39
